Goal: Information Seeking & Learning: Learn about a topic

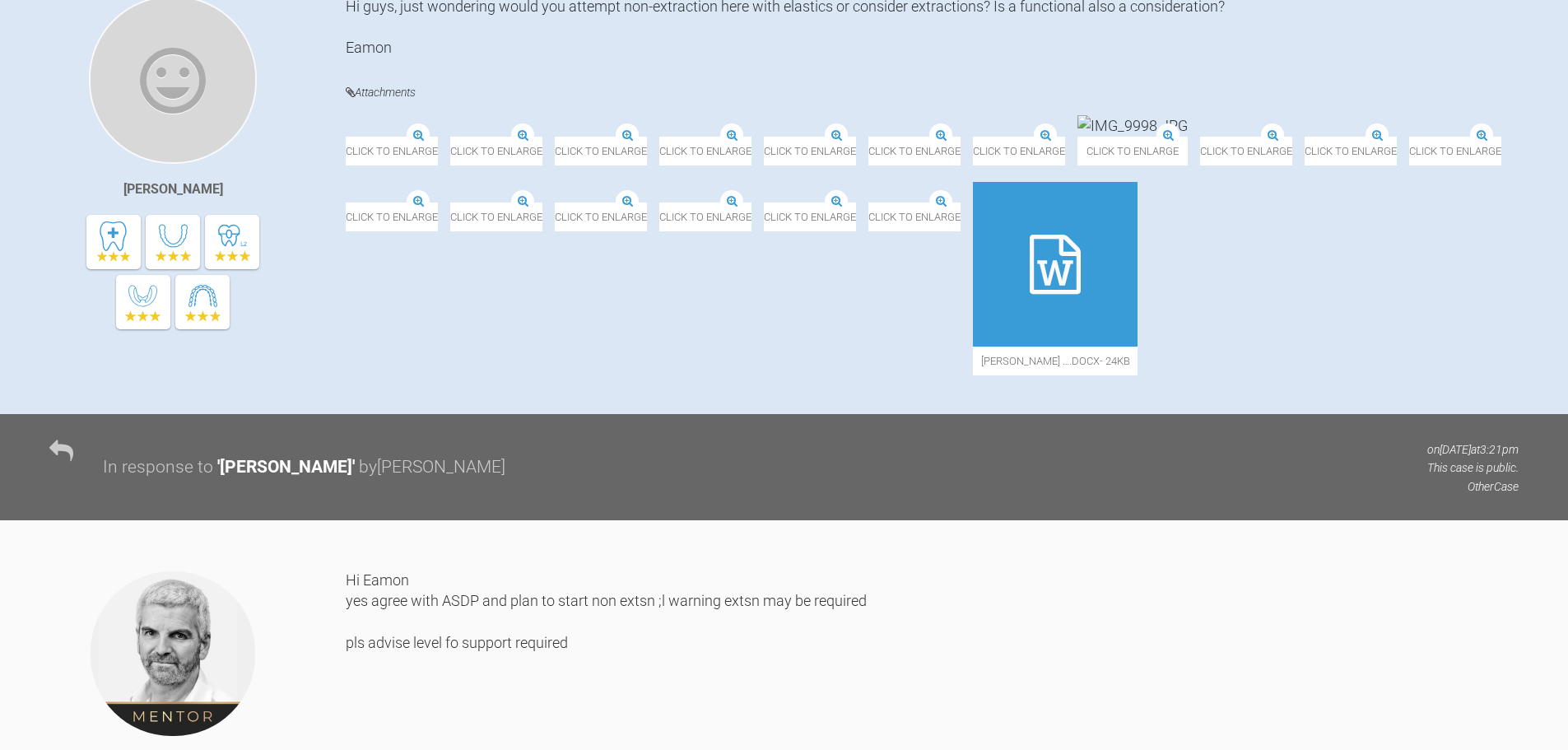
scroll to position [400, 0]
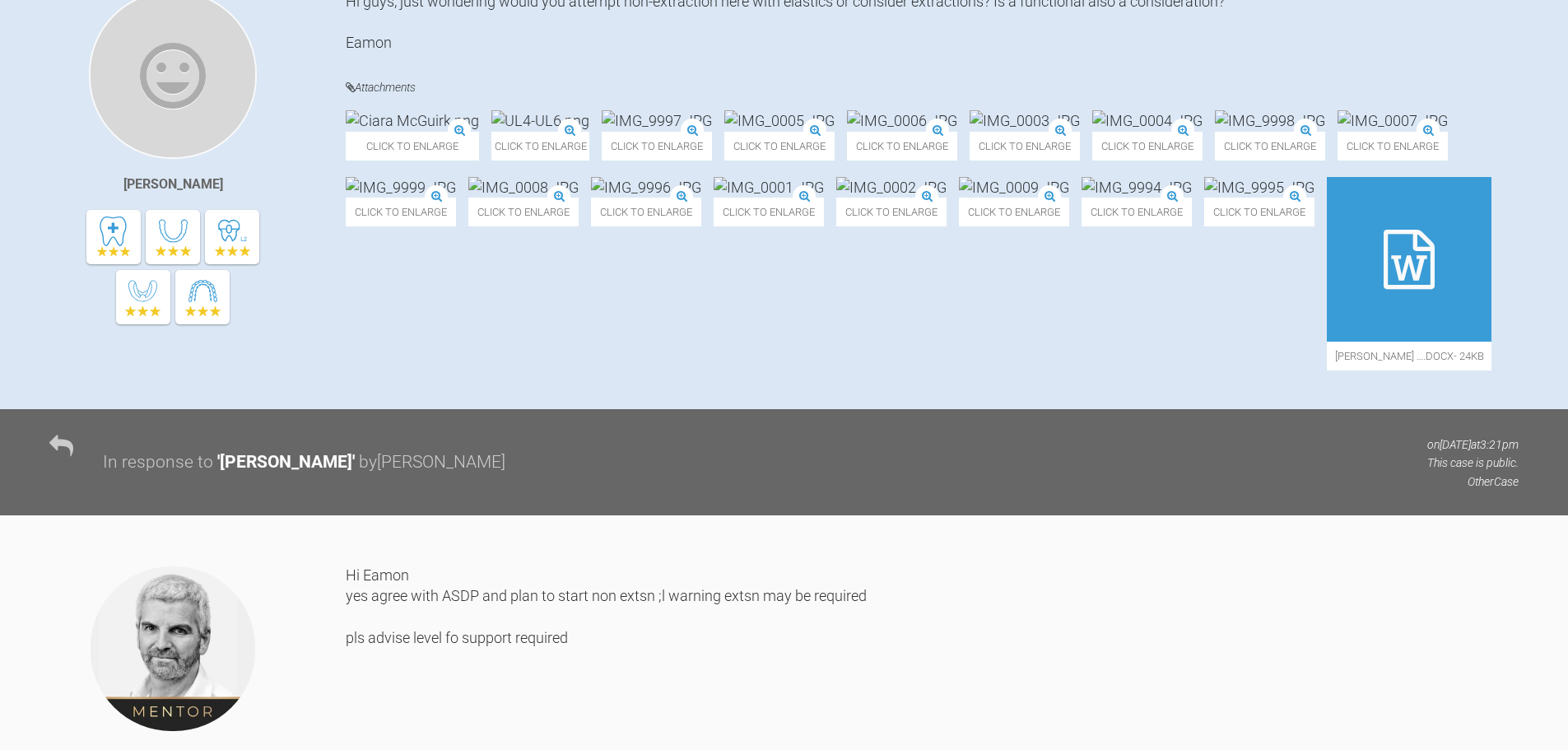
click at [428, 131] on img at bounding box center [412, 121] width 133 height 21
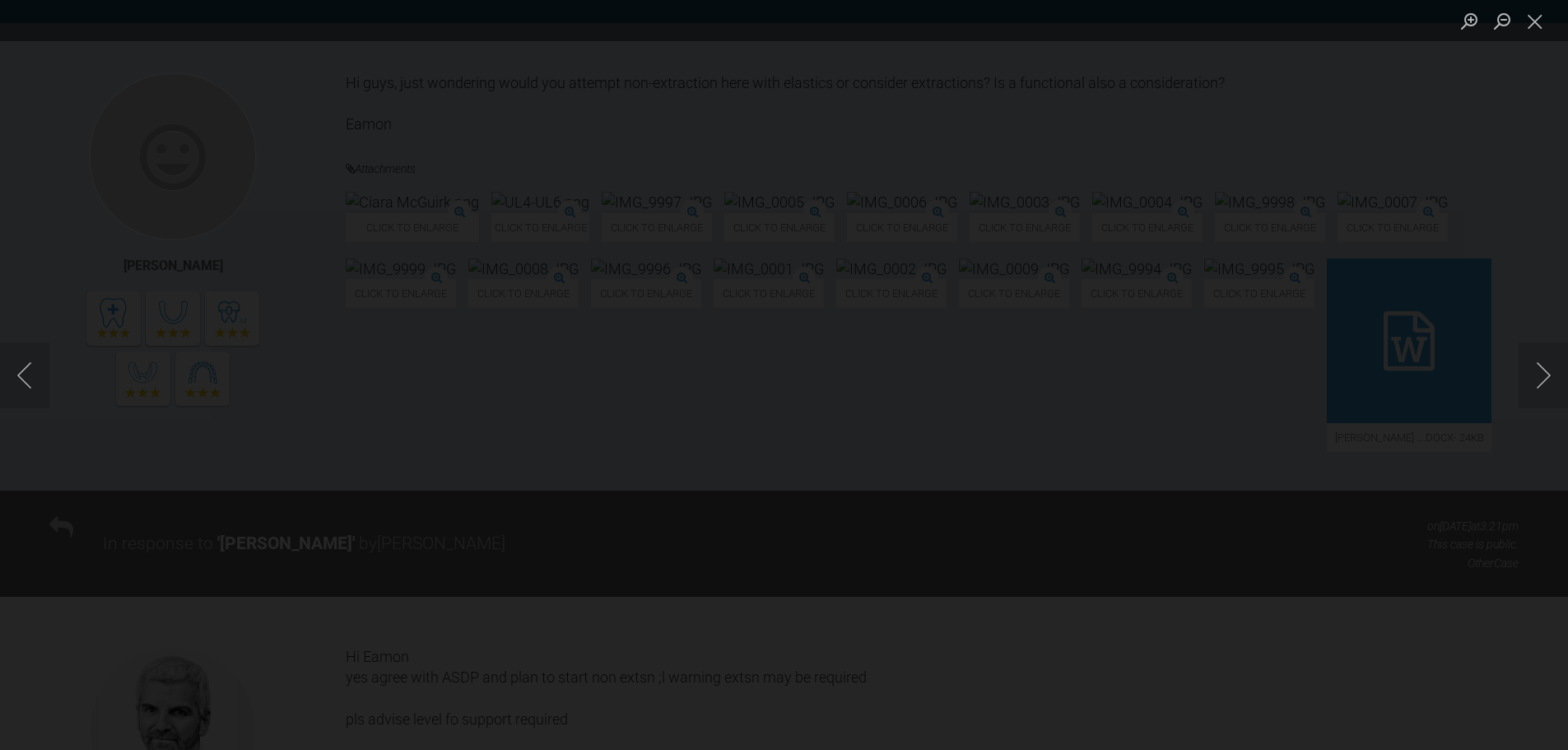
scroll to position [317, 0]
click at [686, 206] on img "Lightbox" at bounding box center [686, 206] width 0 height 0
click at [683, 208] on img "Lightbox" at bounding box center [683, 208] width 0 height 0
click at [1535, 22] on button "Close lightbox" at bounding box center [1534, 21] width 33 height 29
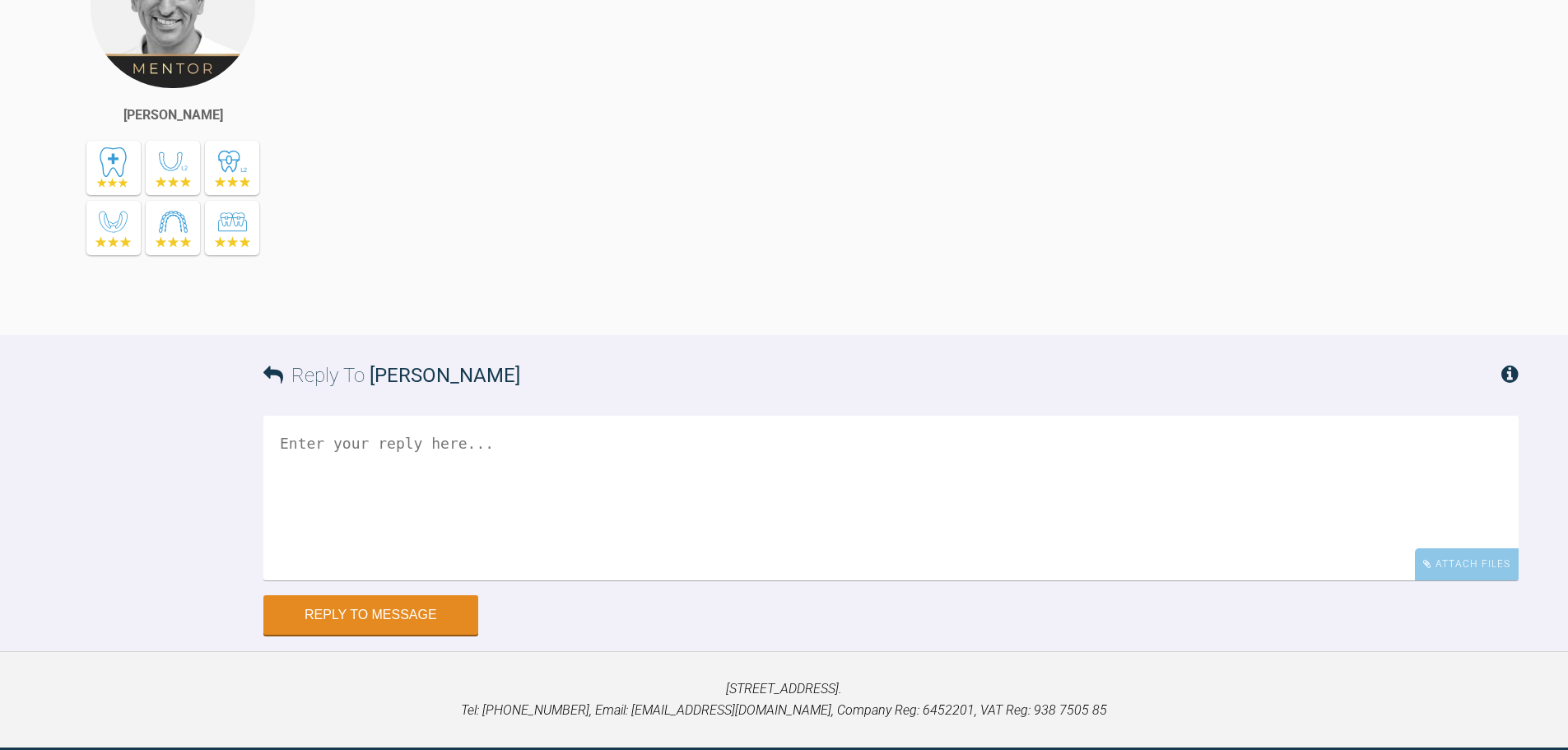
scroll to position [6932, 0]
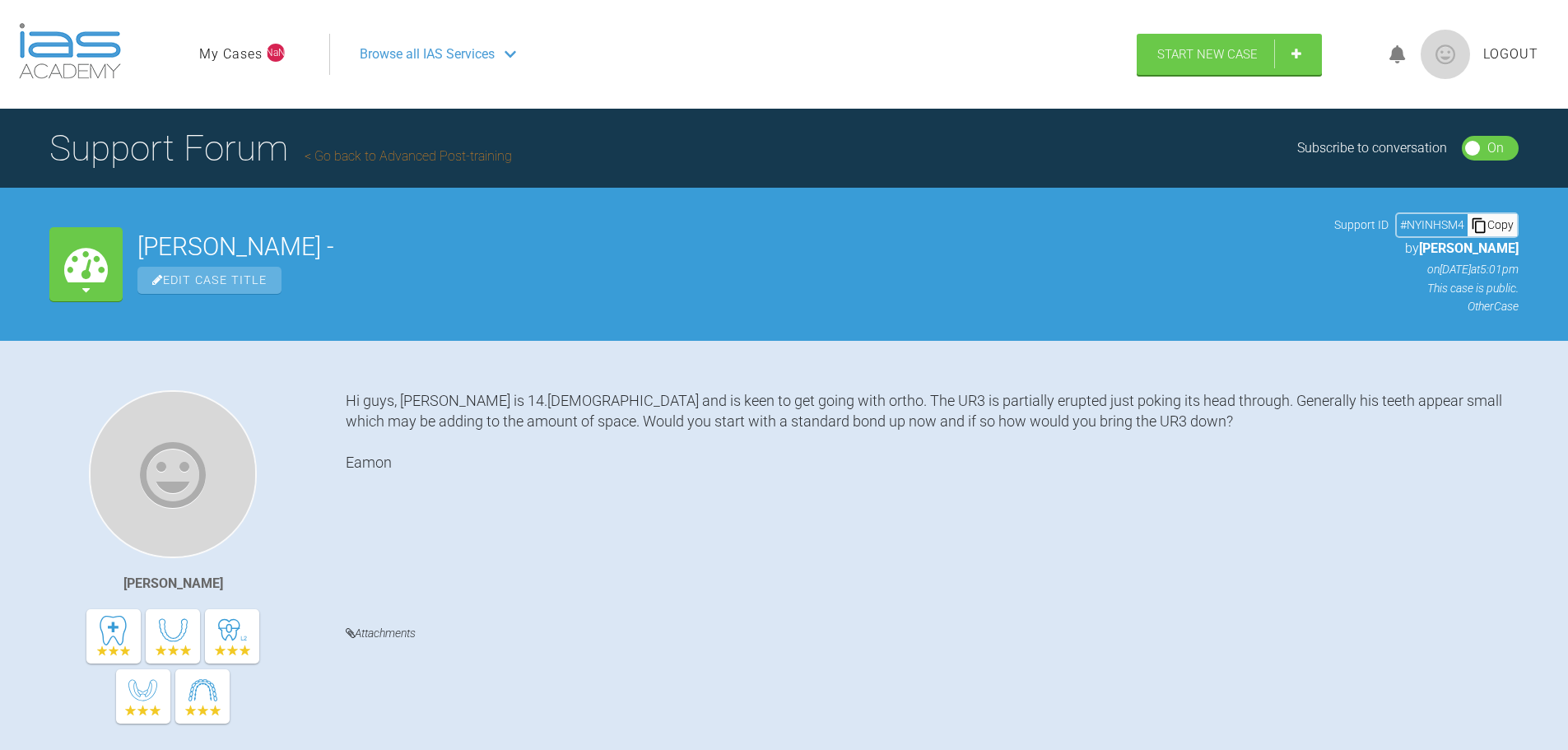
scroll to position [2, 0]
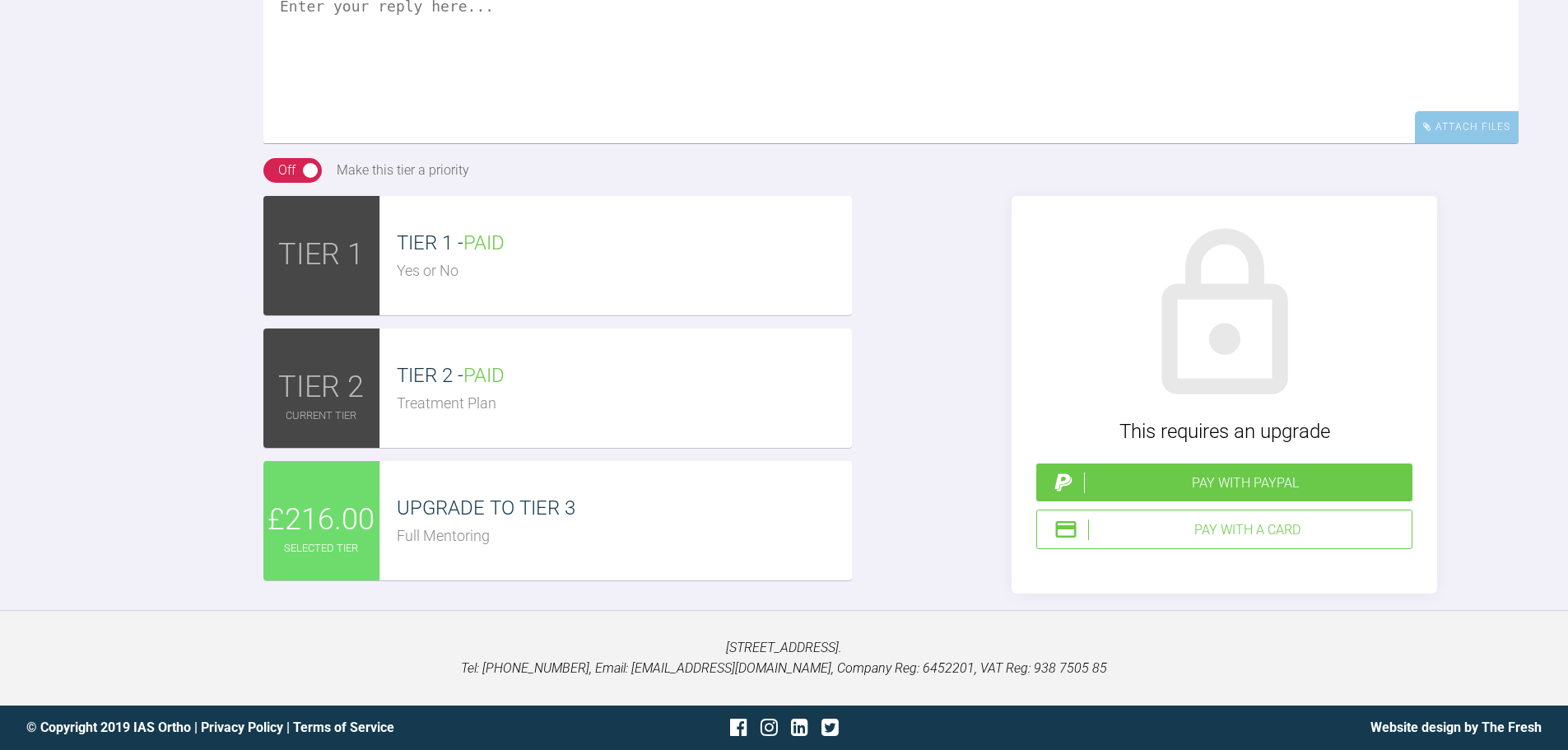
scroll to position [3011, 0]
